Goal: Information Seeking & Learning: Find specific fact

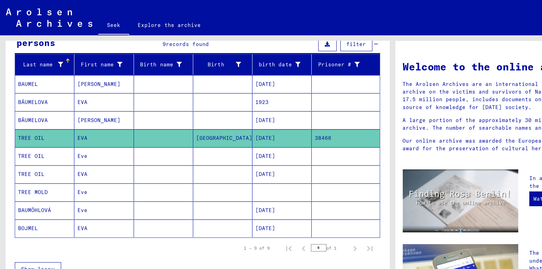
scroll to position [58, 0]
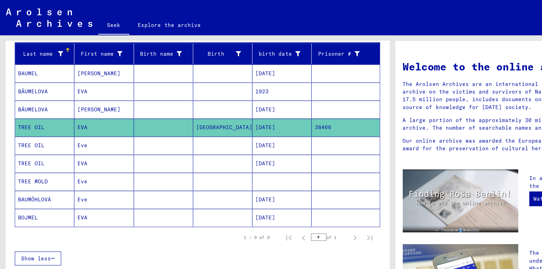
click at [158, 89] on mat-cell "[GEOGRAPHIC_DATA]" at bounding box center [153, 88] width 41 height 12
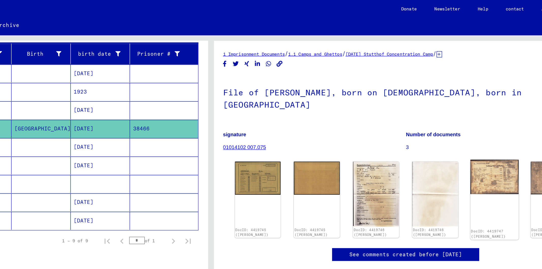
click at [469, 112] on img at bounding box center [466, 122] width 33 height 24
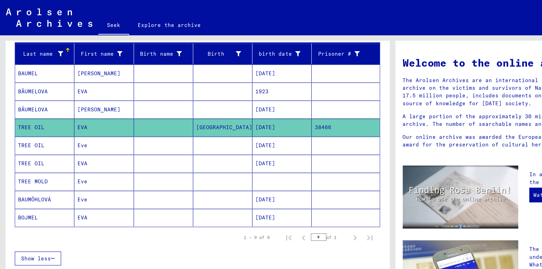
scroll to position [3, 0]
click at [216, 84] on mat-cell "38466" at bounding box center [238, 88] width 47 height 12
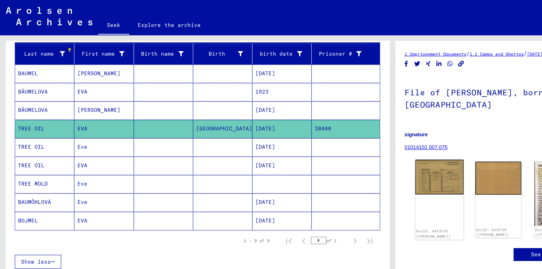
click at [307, 118] on img at bounding box center [302, 122] width 33 height 24
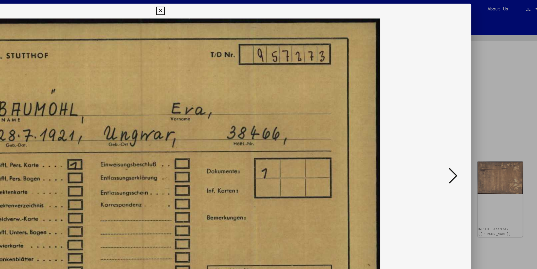
click at [470, 121] on icon at bounding box center [471, 121] width 6 height 12
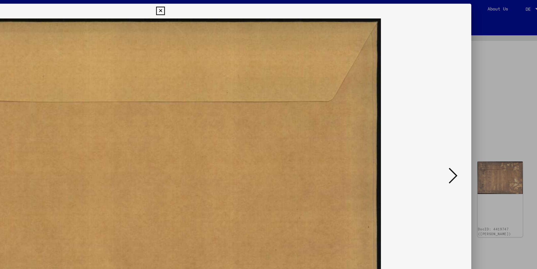
click at [471, 122] on icon at bounding box center [471, 121] width 6 height 12
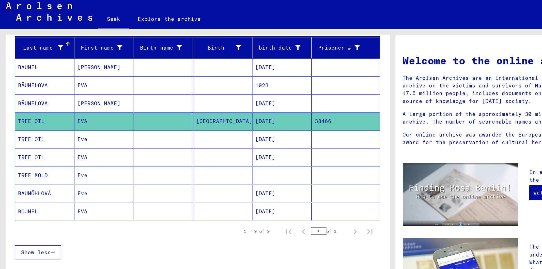
click at [190, 89] on font "[DATE]" at bounding box center [183, 88] width 14 height 5
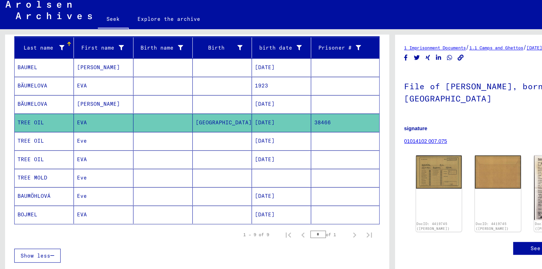
click at [181, 141] on font "[DATE]" at bounding box center [183, 139] width 14 height 5
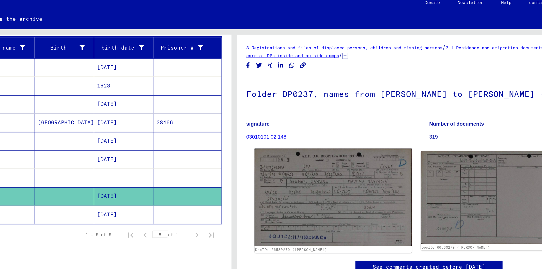
click at [346, 130] on img at bounding box center [339, 141] width 108 height 68
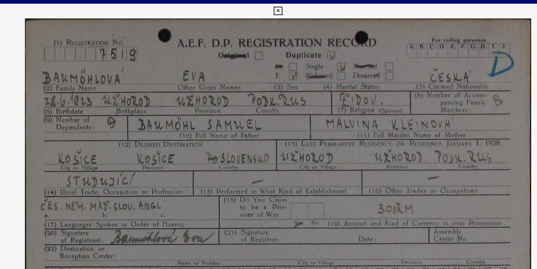
drag, startPoint x: 268, startPoint y: 11, endPoint x: 276, endPoint y: 58, distance: 46.8
click at [276, 58] on div "DocID: 66530279 ([PERSON_NAME]) DeepLink: [URL][DOMAIN_NAME]" at bounding box center [269, 134] width 430 height 262
click at [269, 7] on icon at bounding box center [269, 8] width 6 height 6
